Goal: Task Accomplishment & Management: Manage account settings

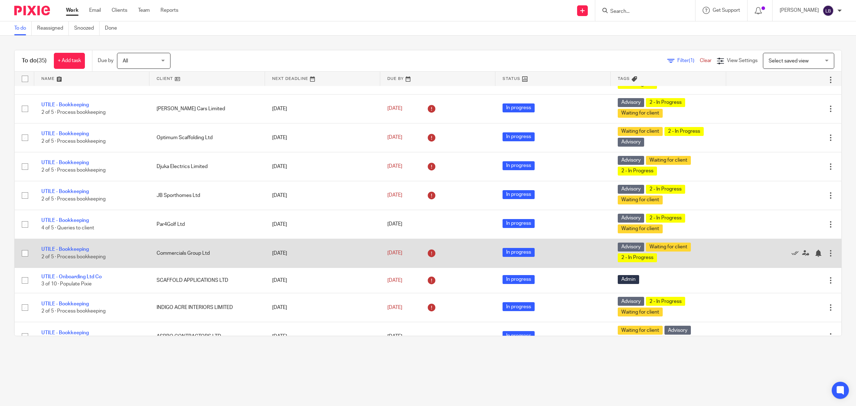
scroll to position [134, 0]
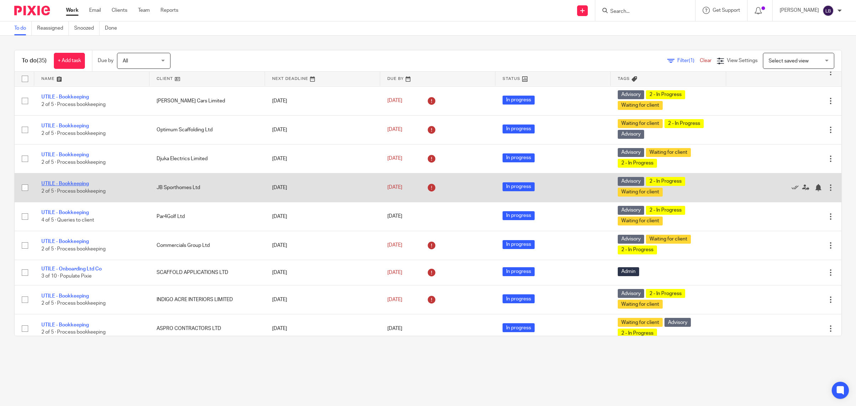
click at [75, 185] on link "UTILE - Bookkeeping" at bounding box center [64, 183] width 47 height 5
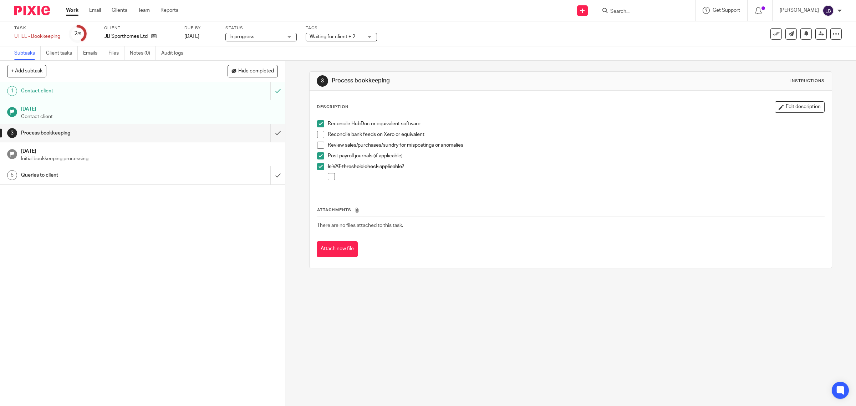
click at [318, 134] on span at bounding box center [320, 134] width 7 height 7
click at [317, 143] on span at bounding box center [320, 145] width 7 height 7
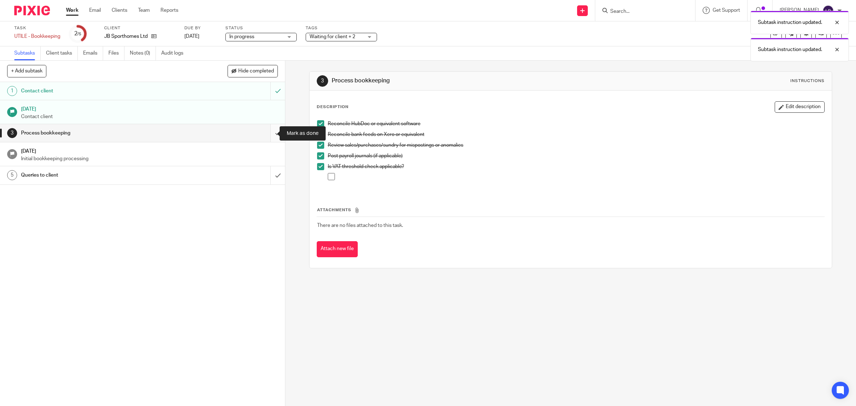
click at [270, 133] on input "submit" at bounding box center [142, 133] width 285 height 18
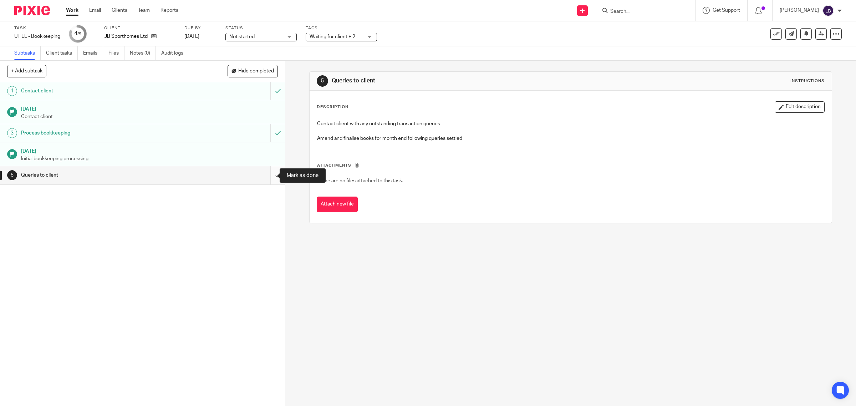
click at [268, 176] on input "submit" at bounding box center [142, 175] width 285 height 18
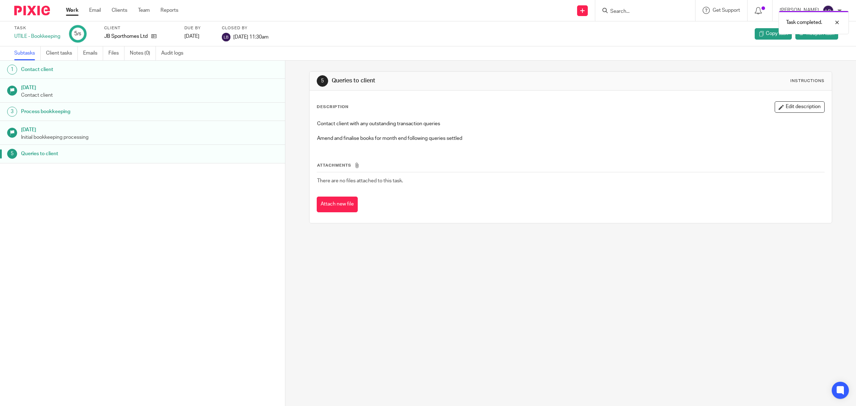
click at [74, 11] on link "Work" at bounding box center [72, 10] width 12 height 7
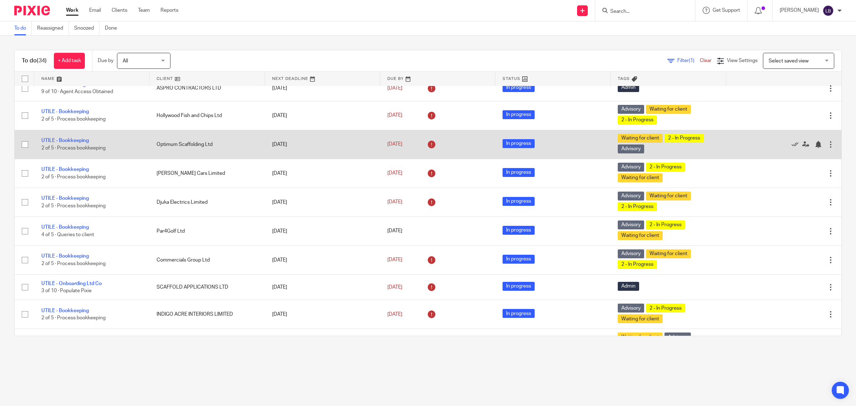
scroll to position [134, 0]
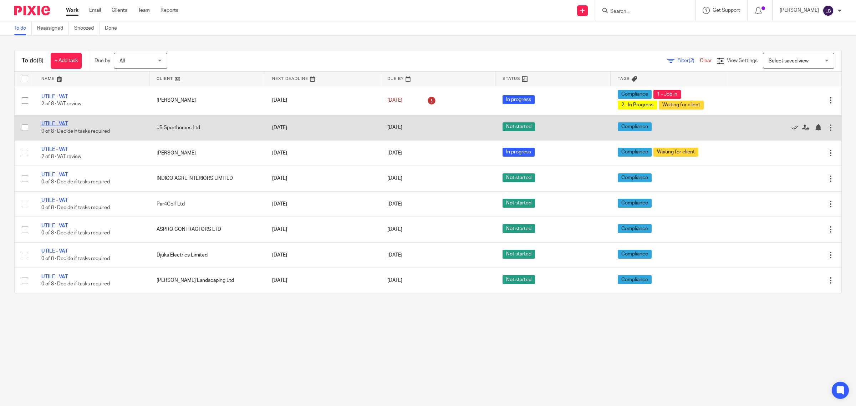
click at [55, 124] on link "UTILE - VAT" at bounding box center [54, 123] width 26 height 5
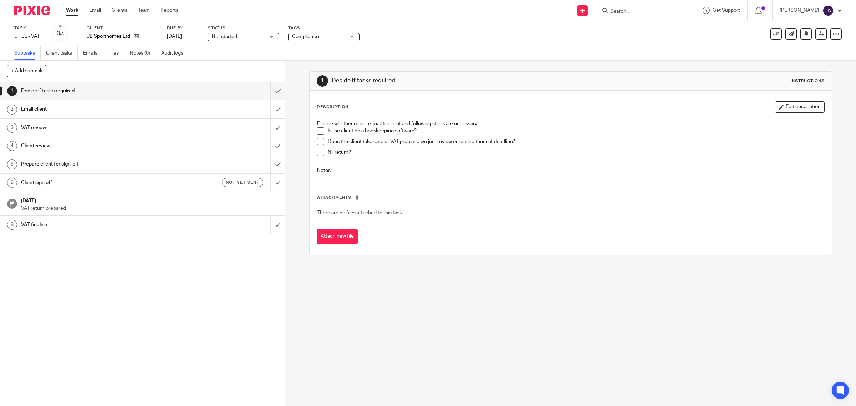
click at [318, 131] on span at bounding box center [320, 130] width 7 height 7
click at [270, 89] on input "submit" at bounding box center [142, 91] width 285 height 18
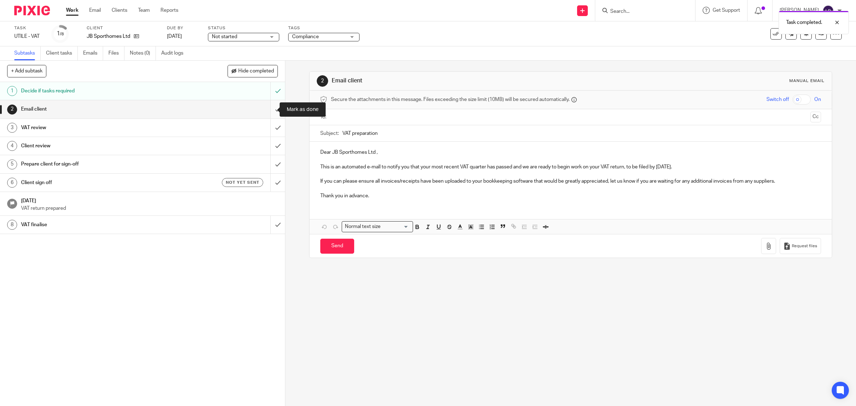
click at [272, 110] on input "submit" at bounding box center [142, 109] width 285 height 18
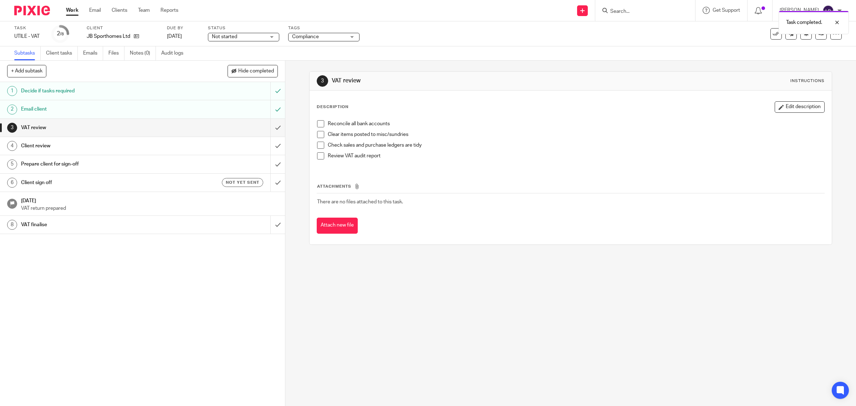
click at [317, 123] on span at bounding box center [320, 123] width 7 height 7
drag, startPoint x: 318, startPoint y: 134, endPoint x: 317, endPoint y: 144, distance: 9.7
click at [318, 134] on span at bounding box center [320, 134] width 7 height 7
click at [317, 146] on span at bounding box center [320, 145] width 7 height 7
click at [318, 155] on span at bounding box center [320, 155] width 7 height 7
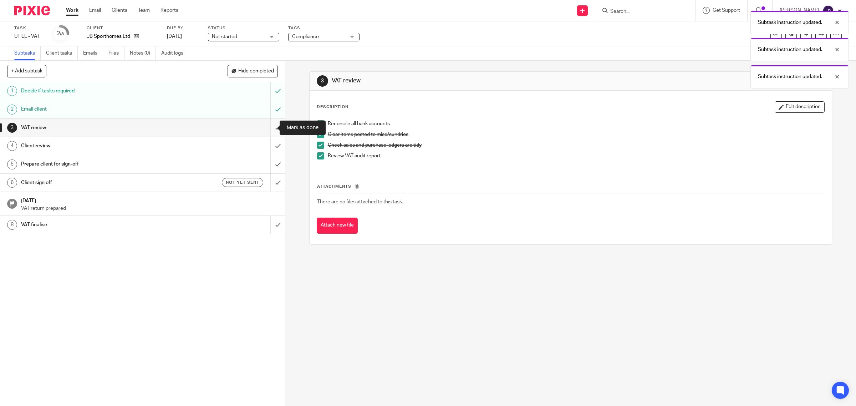
click at [270, 126] on input "submit" at bounding box center [142, 128] width 285 height 18
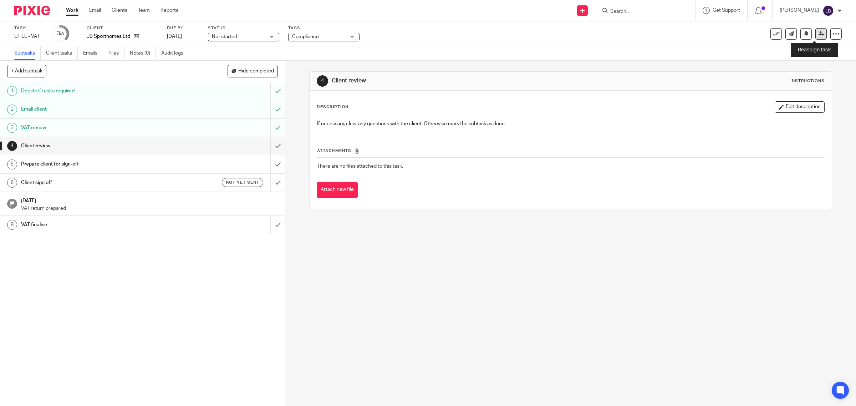
click at [819, 35] on icon at bounding box center [821, 33] width 5 height 5
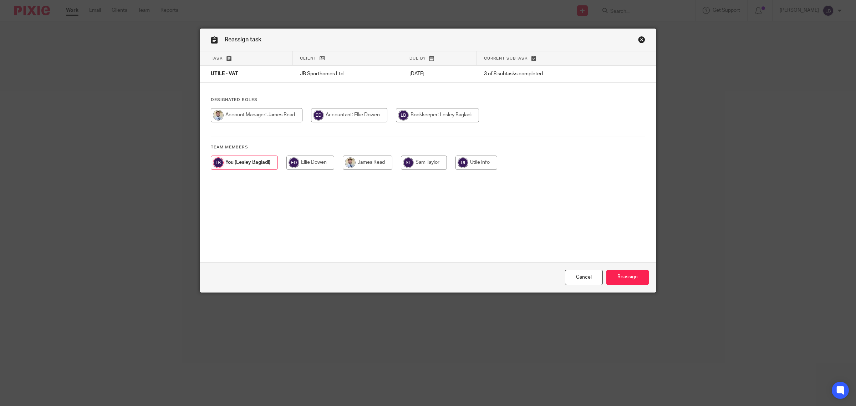
click at [311, 164] on input "radio" at bounding box center [310, 163] width 48 height 14
radio input "true"
click at [626, 277] on input "Reassign" at bounding box center [627, 277] width 42 height 15
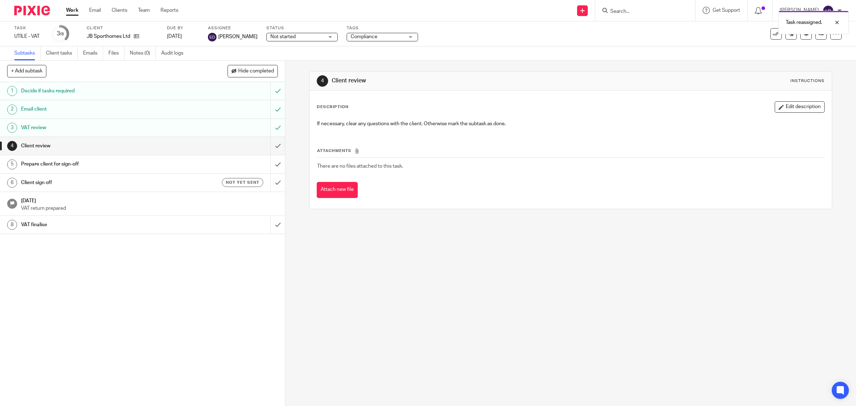
click at [71, 10] on link "Work" at bounding box center [72, 10] width 12 height 7
